Goal: Task Accomplishment & Management: Manage account settings

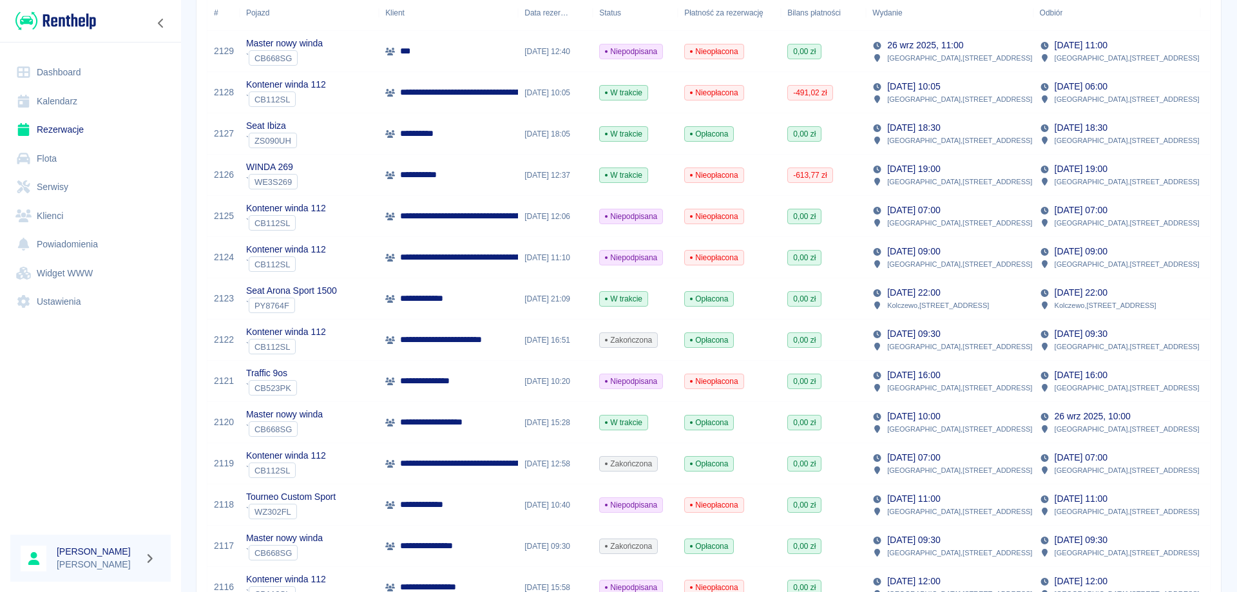
scroll to position [193, 0]
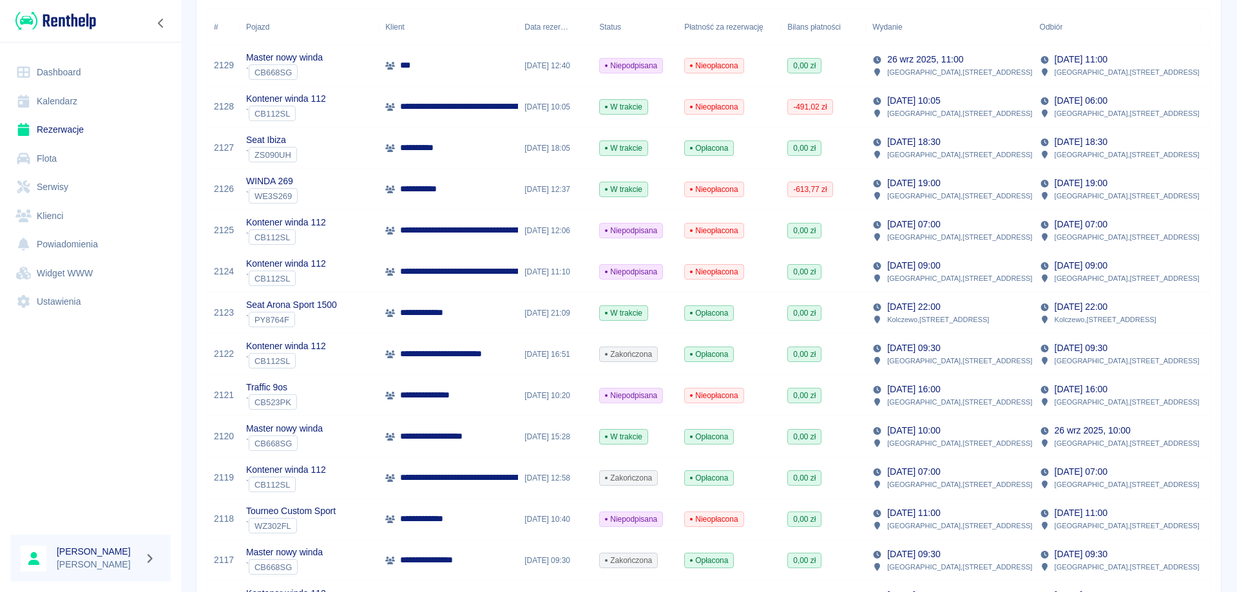
click at [450, 182] on div "**********" at bounding box center [448, 189] width 139 height 41
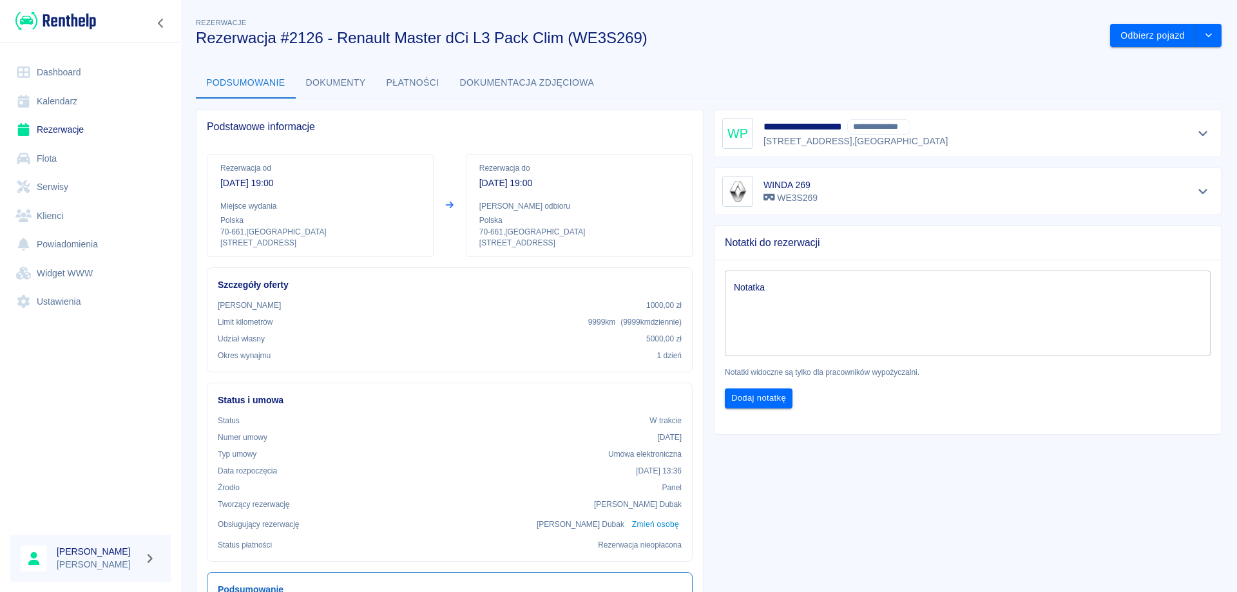
click at [406, 82] on button "Płatności" at bounding box center [412, 83] width 73 height 31
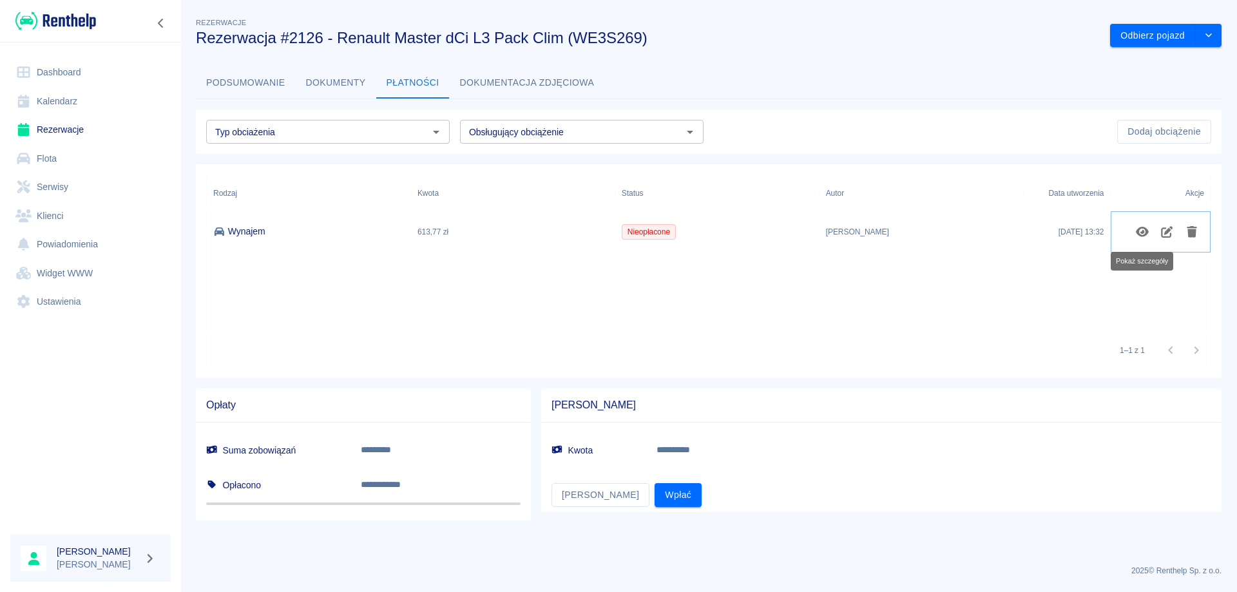
click at [1138, 227] on icon "Pokaż szczegóły" at bounding box center [1142, 232] width 15 height 12
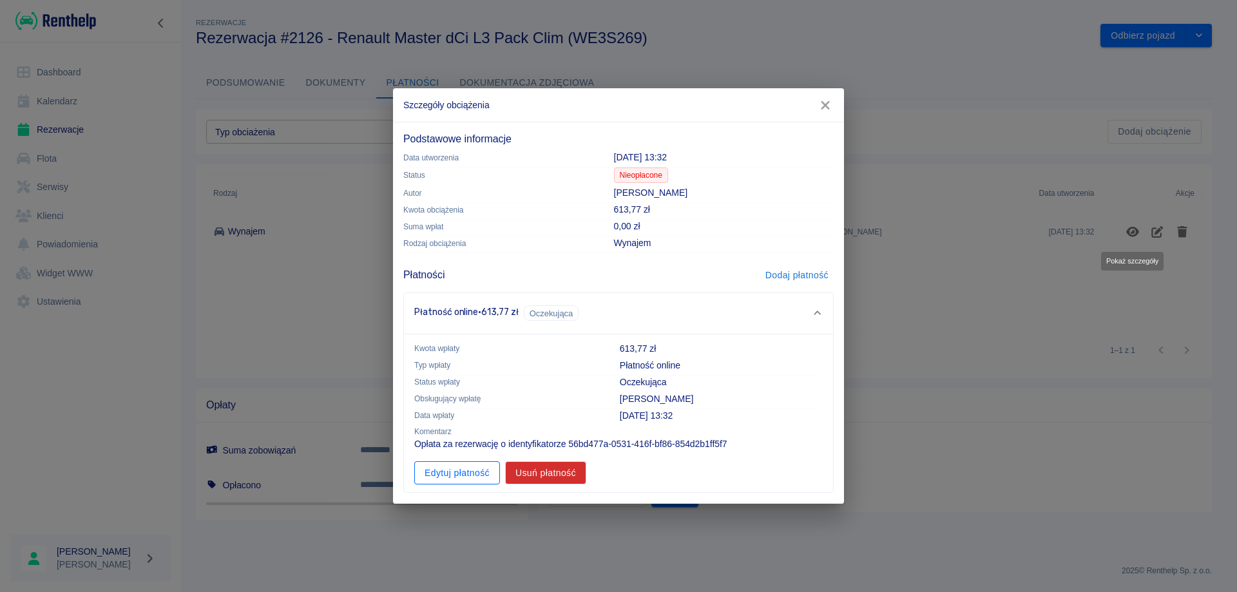
click at [449, 475] on button "Edytuj płatność" at bounding box center [457, 473] width 86 height 24
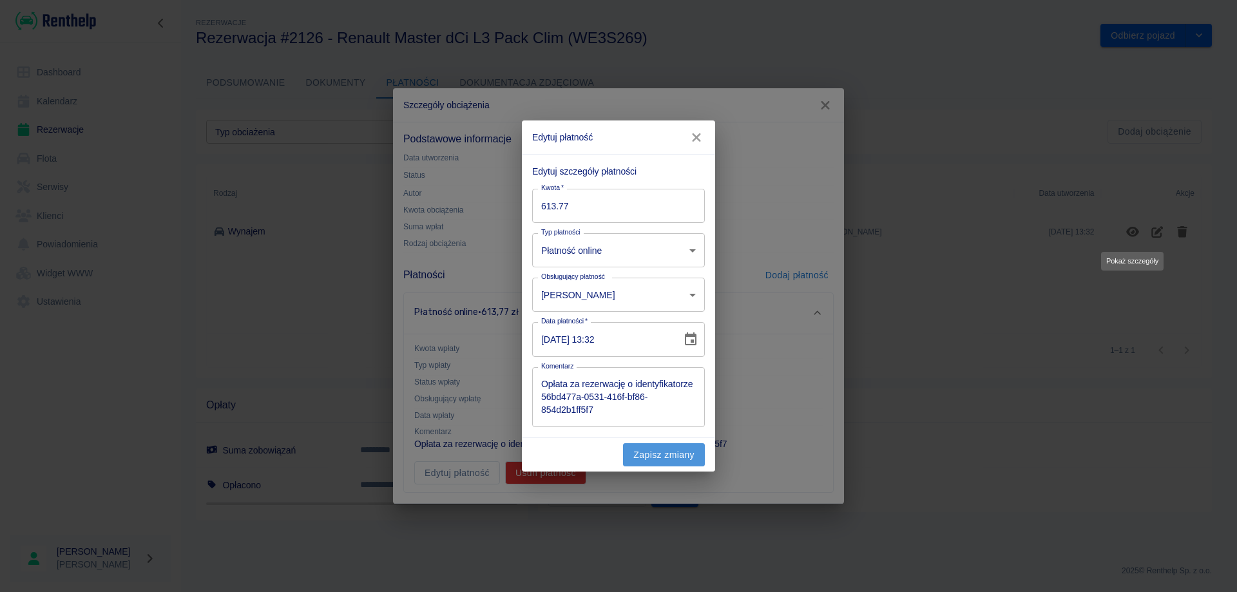
click at [660, 452] on button "Zapisz zmiany" at bounding box center [664, 455] width 82 height 24
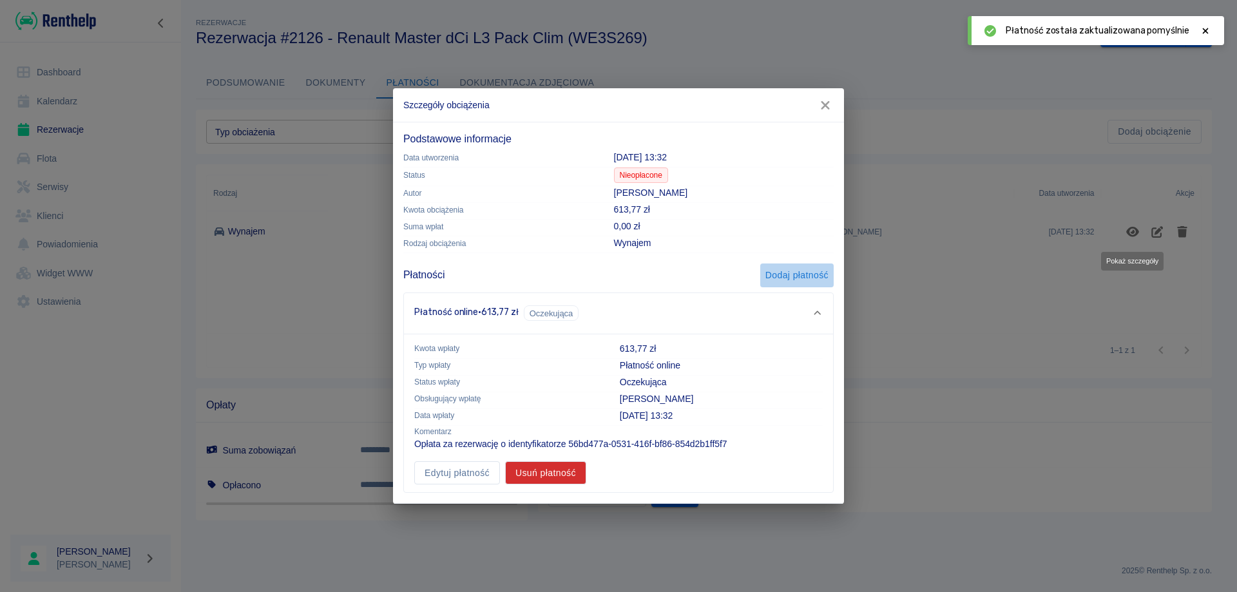
click at [770, 269] on button "Dodaj płatność" at bounding box center [796, 275] width 73 height 24
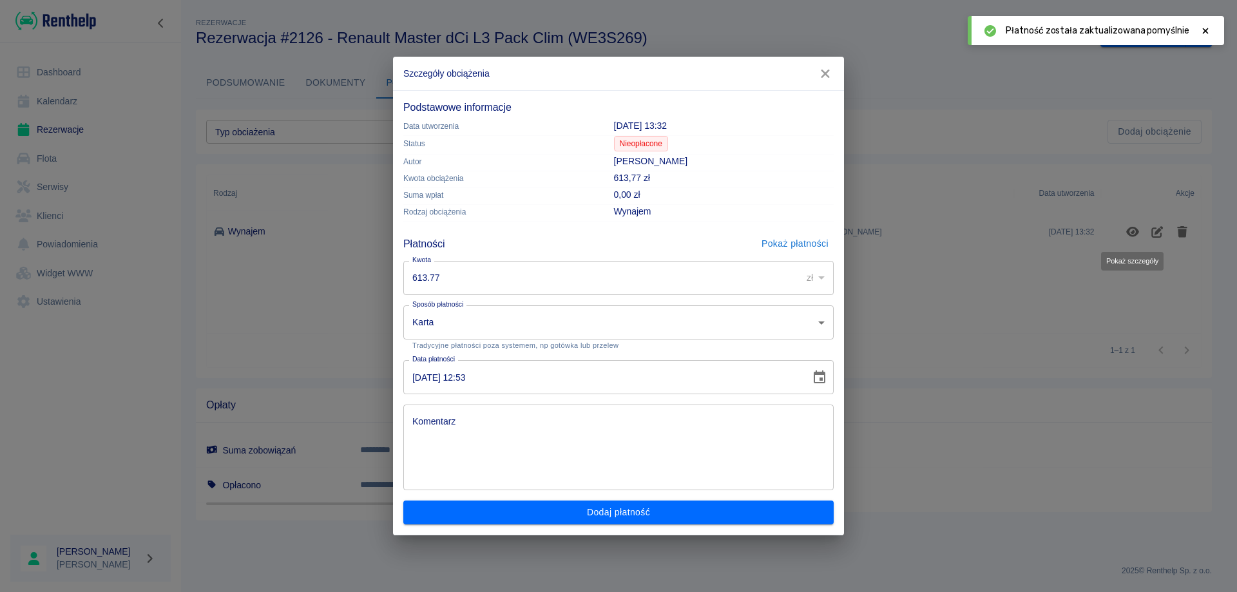
click at [578, 320] on body "**********" at bounding box center [618, 296] width 1237 height 592
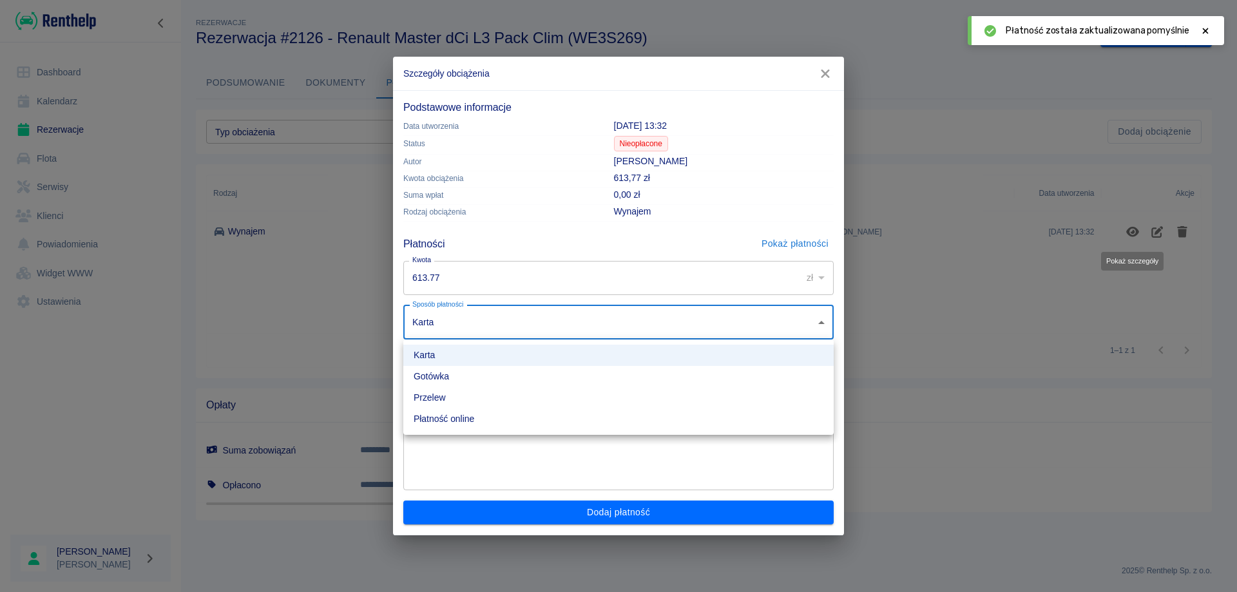
click at [466, 401] on li "Przelew" at bounding box center [618, 397] width 430 height 21
type input "bank_transfer"
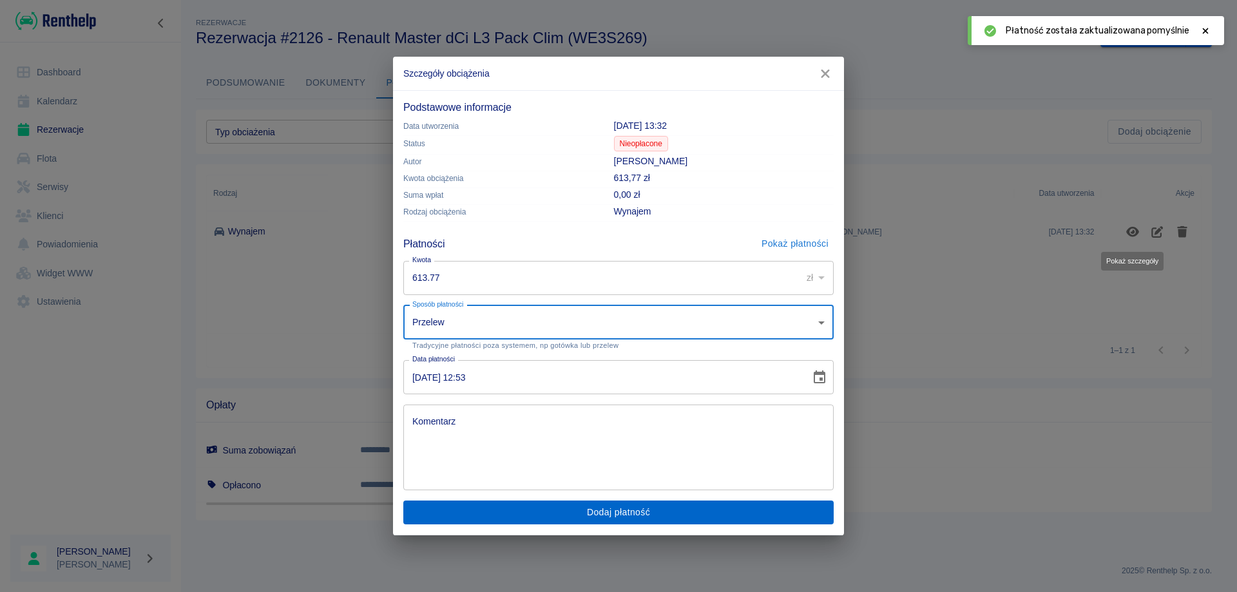
click at [542, 508] on button "Dodaj płatność" at bounding box center [618, 513] width 430 height 24
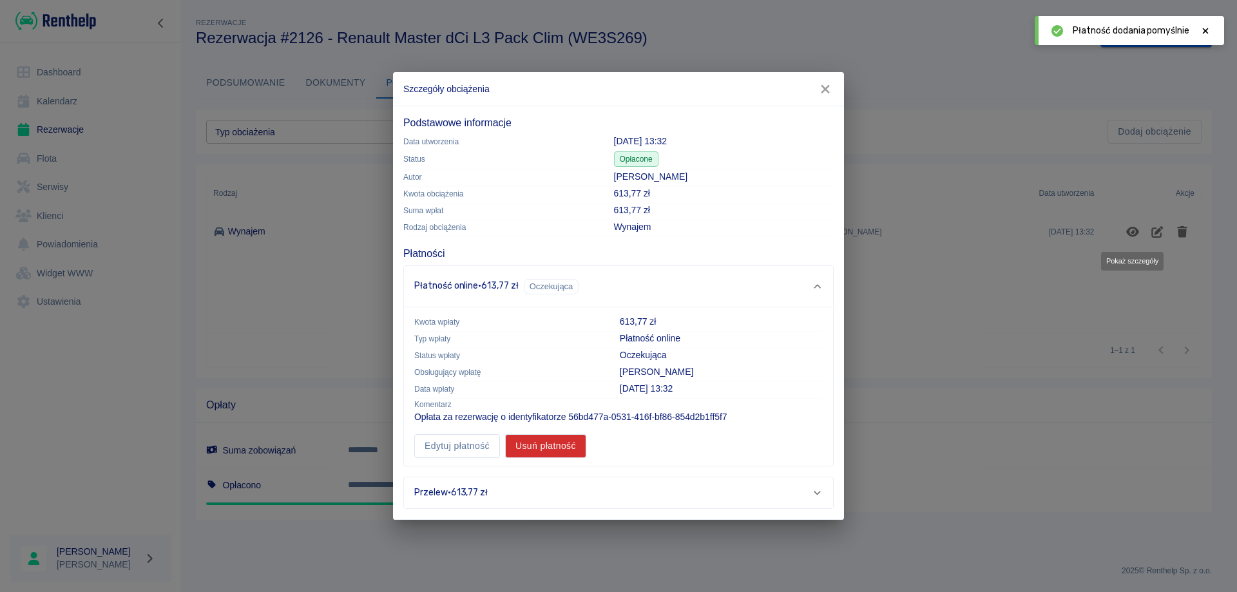
click at [818, 88] on icon "button" at bounding box center [825, 89] width 17 height 14
